Goal: Information Seeking & Learning: Learn about a topic

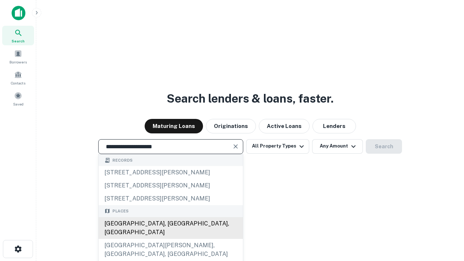
click at [170, 239] on div "[GEOGRAPHIC_DATA], [GEOGRAPHIC_DATA], [GEOGRAPHIC_DATA]" at bounding box center [171, 228] width 144 height 22
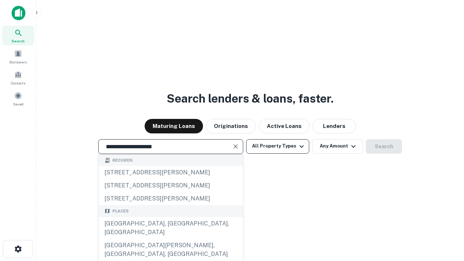
click at [278, 146] on button "All Property Types" at bounding box center [277, 146] width 63 height 14
type input "**********"
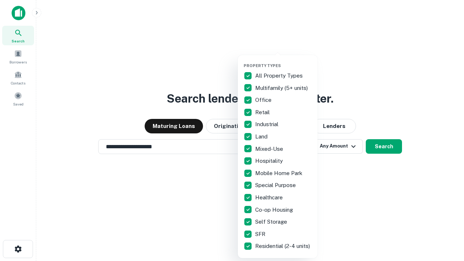
click at [283, 61] on button "button" at bounding box center [283, 61] width 80 height 0
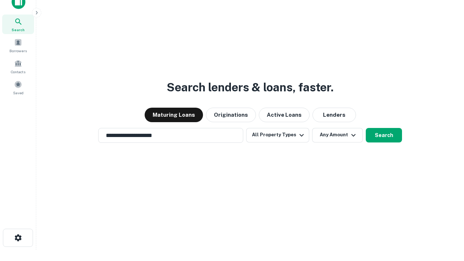
scroll to position [4, 87]
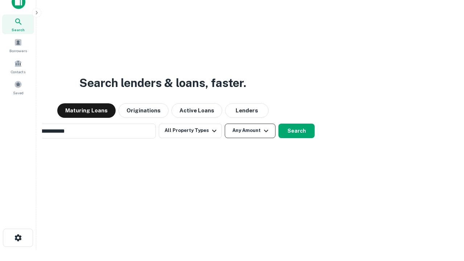
click at [225, 124] on button "Any Amount" at bounding box center [250, 131] width 51 height 14
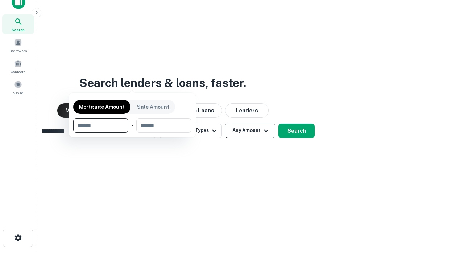
scroll to position [12, 0]
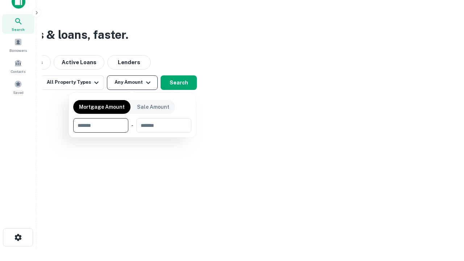
type input "*******"
click at [132, 133] on button "button" at bounding box center [132, 133] width 118 height 0
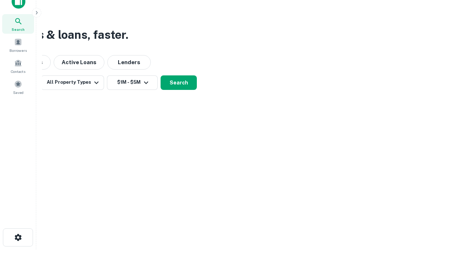
scroll to position [11, 0]
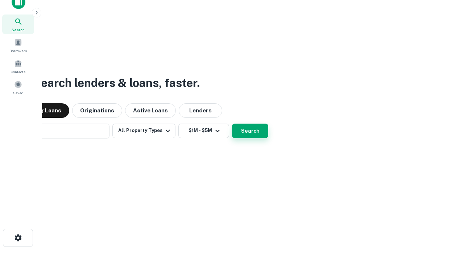
click at [232, 124] on button "Search" at bounding box center [250, 131] width 36 height 14
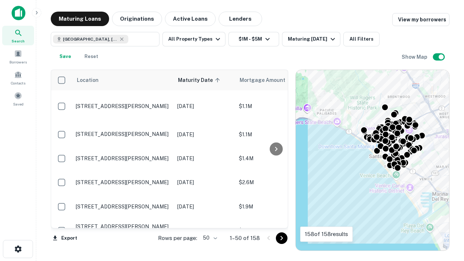
click at [209, 238] on body "Search Borrowers Contacts Saved Maturing Loans Originations Active Loans Lender…" at bounding box center [232, 130] width 464 height 261
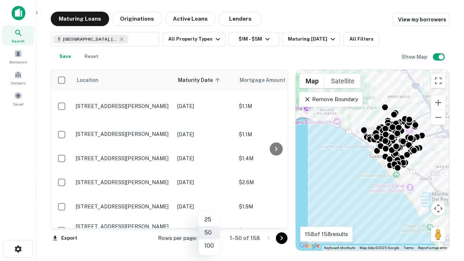
click at [209, 220] on li "25" at bounding box center [209, 219] width 21 height 13
